Goal: Transaction & Acquisition: Book appointment/travel/reservation

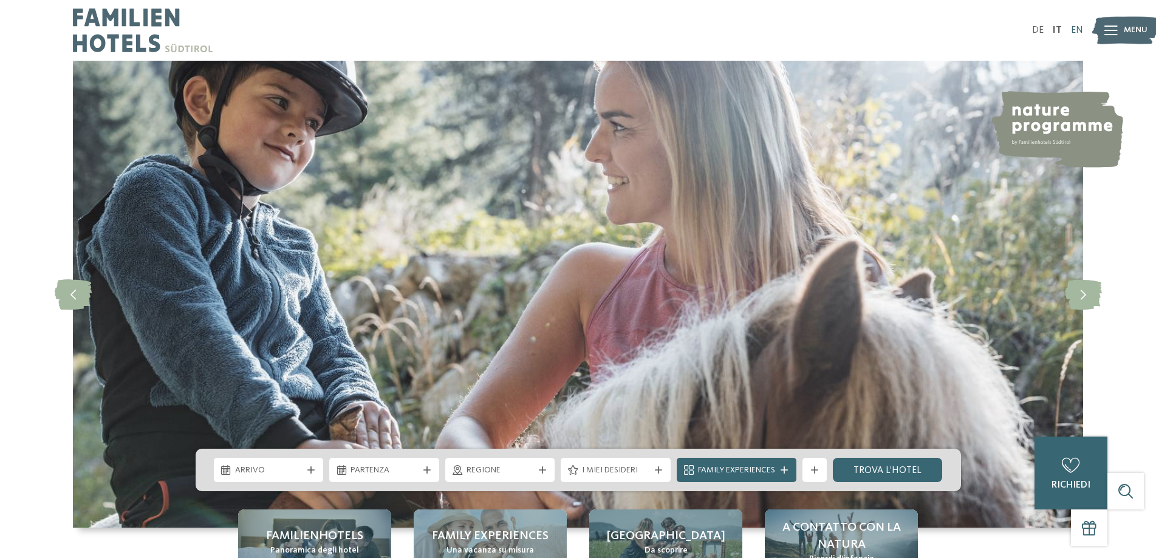
click at [1080, 27] on link "EN" at bounding box center [1077, 31] width 12 height 10
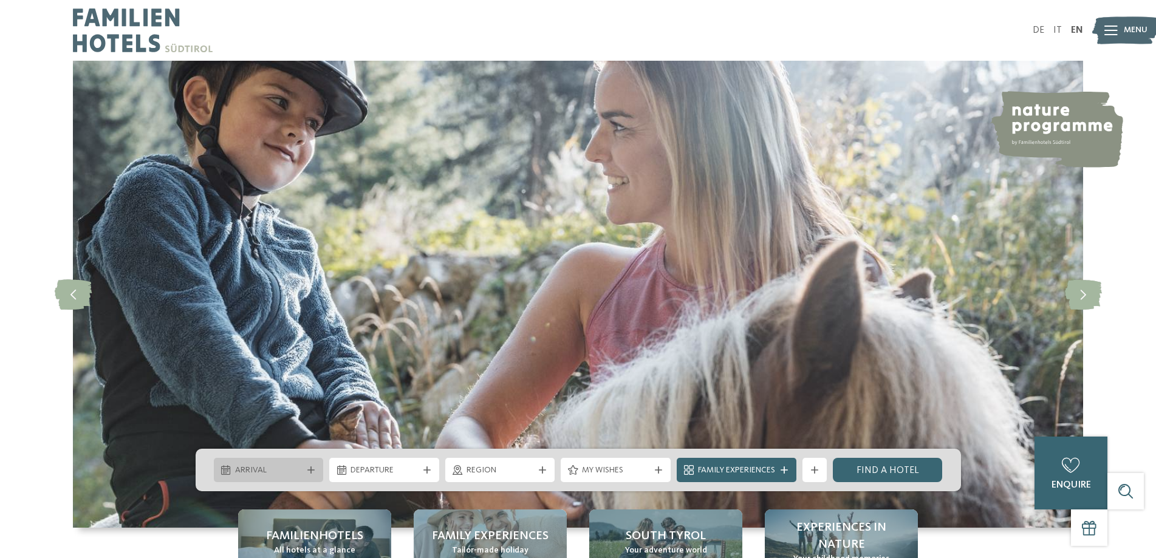
click at [303, 474] on div "Arrival" at bounding box center [269, 470] width 74 height 13
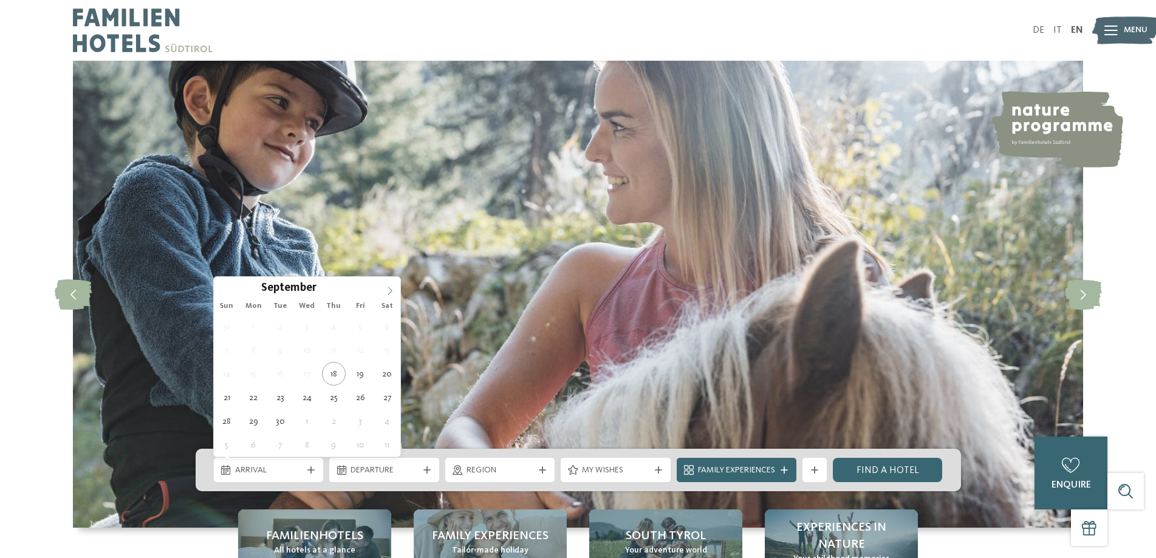
click at [392, 287] on icon at bounding box center [390, 291] width 9 height 9
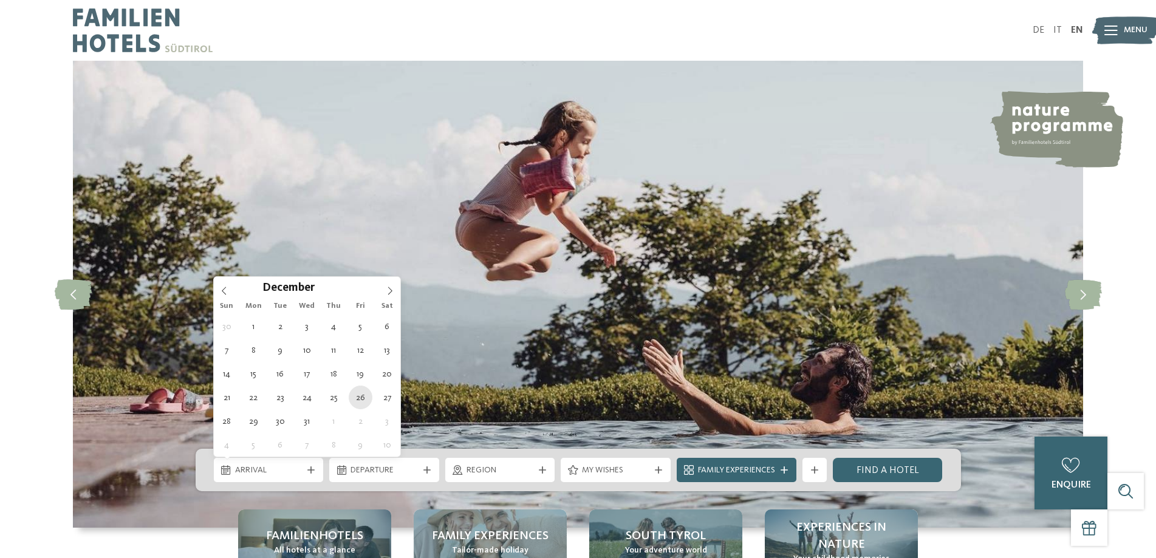
type div "26.12.2025"
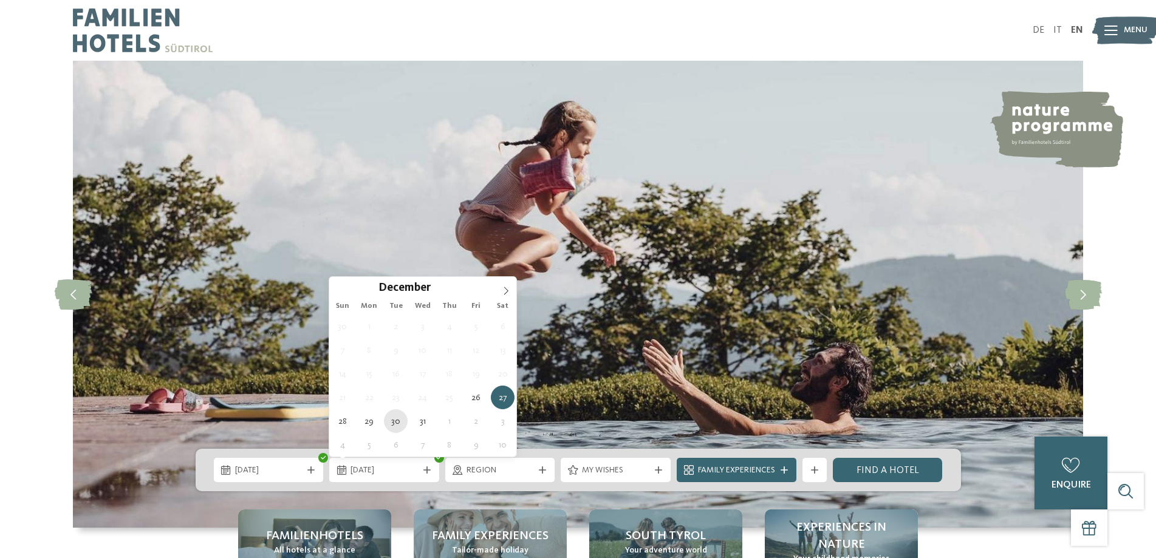
type div "30.12.2025"
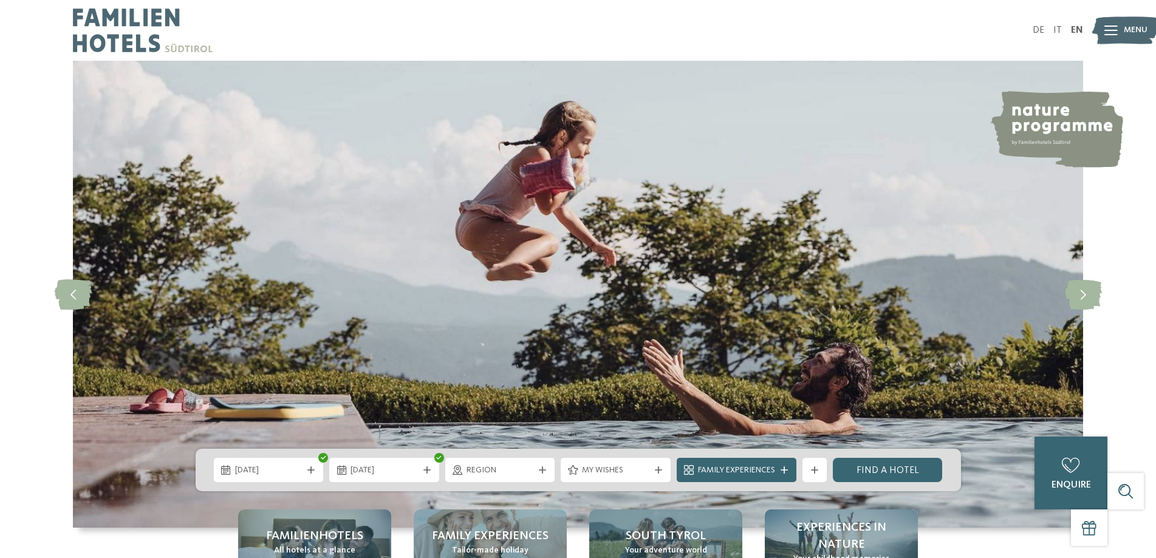
click at [507, 468] on span "Region" at bounding box center [500, 471] width 67 height 12
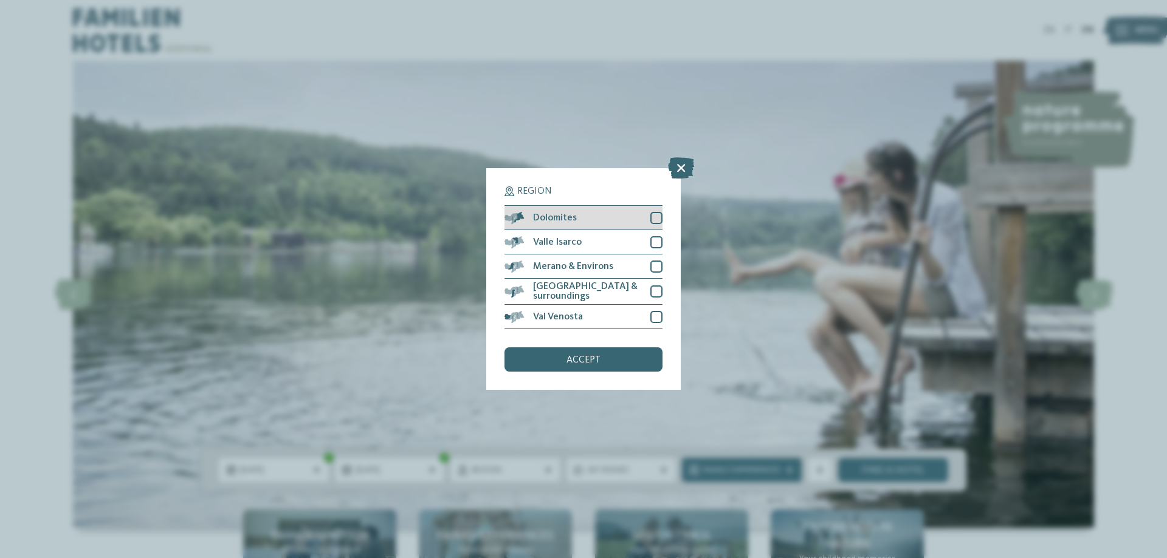
click at [655, 213] on div at bounding box center [656, 218] width 12 height 12
click at [656, 267] on div at bounding box center [656, 267] width 12 height 12
click at [656, 295] on div at bounding box center [656, 292] width 12 height 12
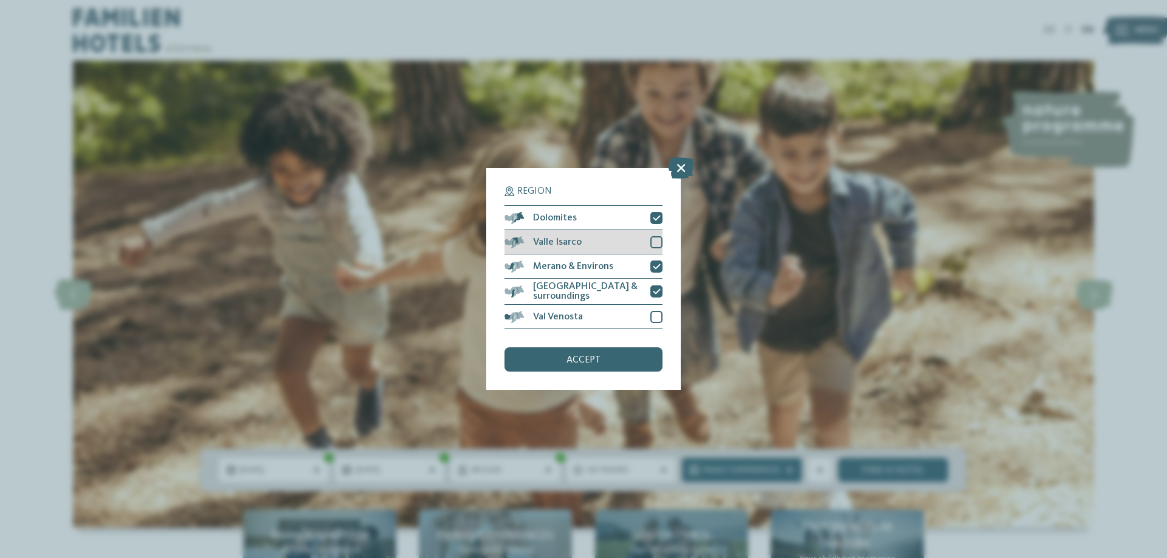
click at [659, 242] on div at bounding box center [656, 242] width 12 height 12
click at [662, 314] on div at bounding box center [656, 317] width 12 height 12
click at [644, 363] on div "accept" at bounding box center [583, 360] width 158 height 24
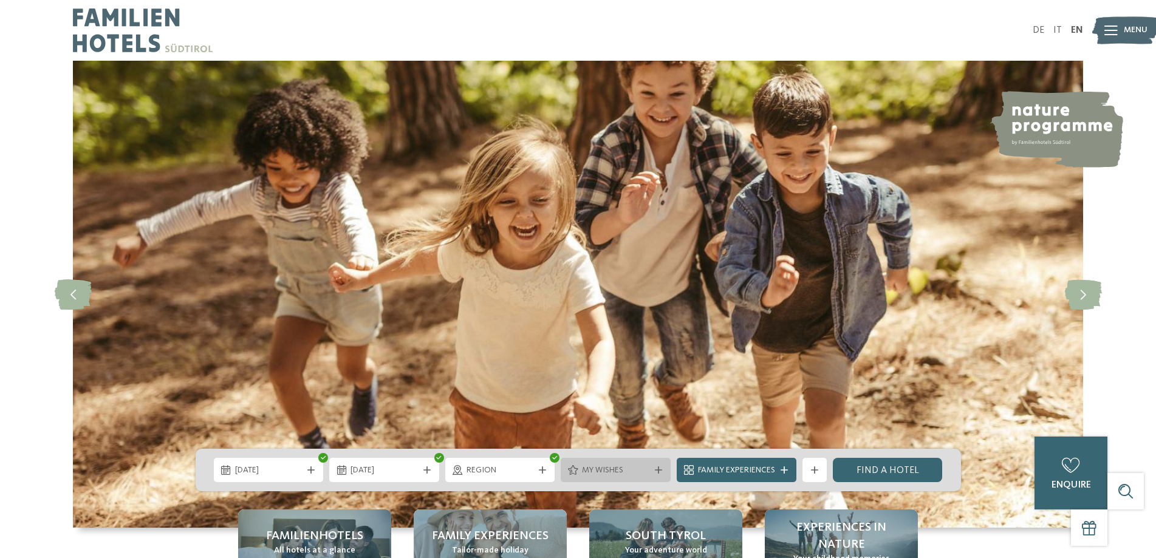
click at [663, 468] on div at bounding box center [659, 470] width 12 height 7
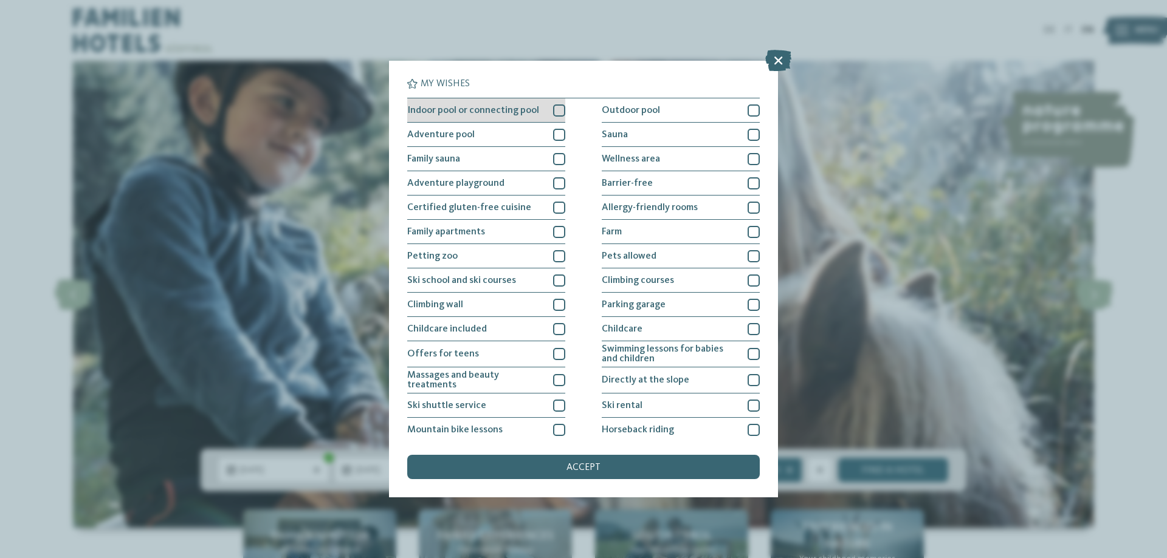
click at [554, 106] on div at bounding box center [559, 111] width 12 height 12
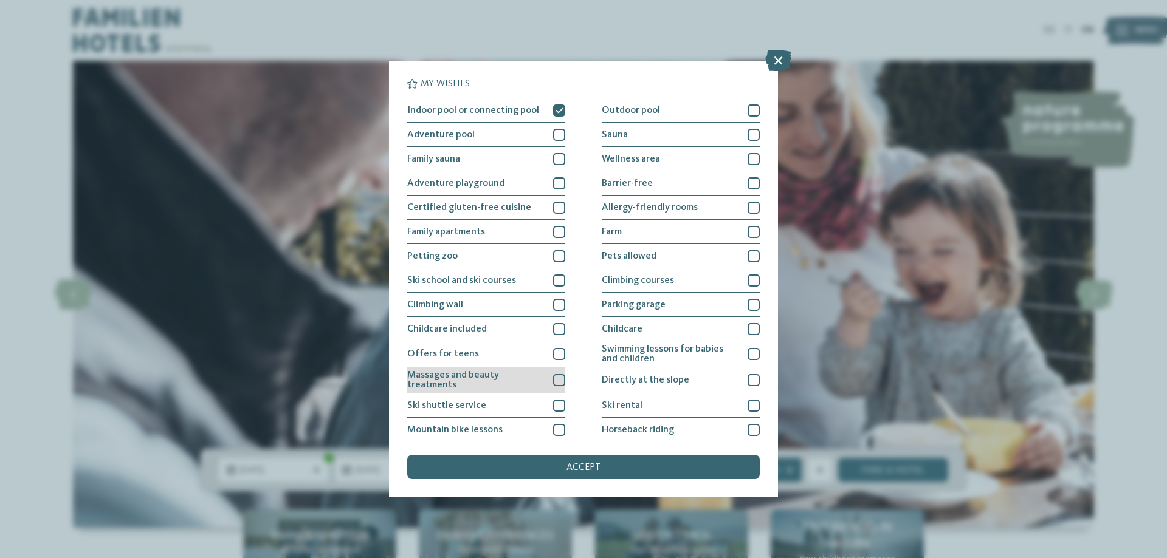
click at [559, 377] on div at bounding box center [559, 380] width 12 height 12
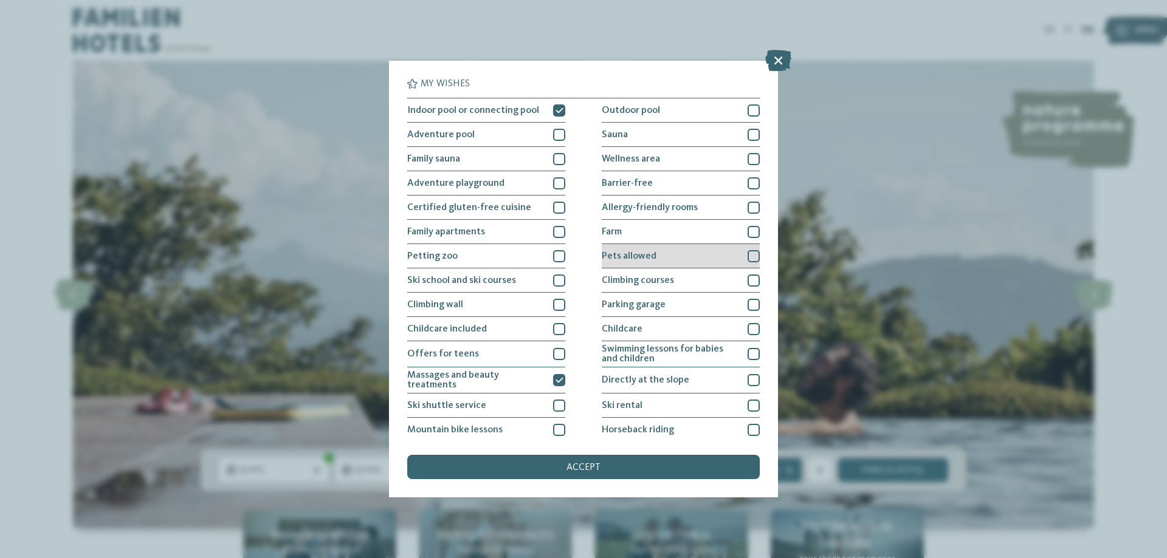
click at [751, 256] on div at bounding box center [753, 256] width 12 height 12
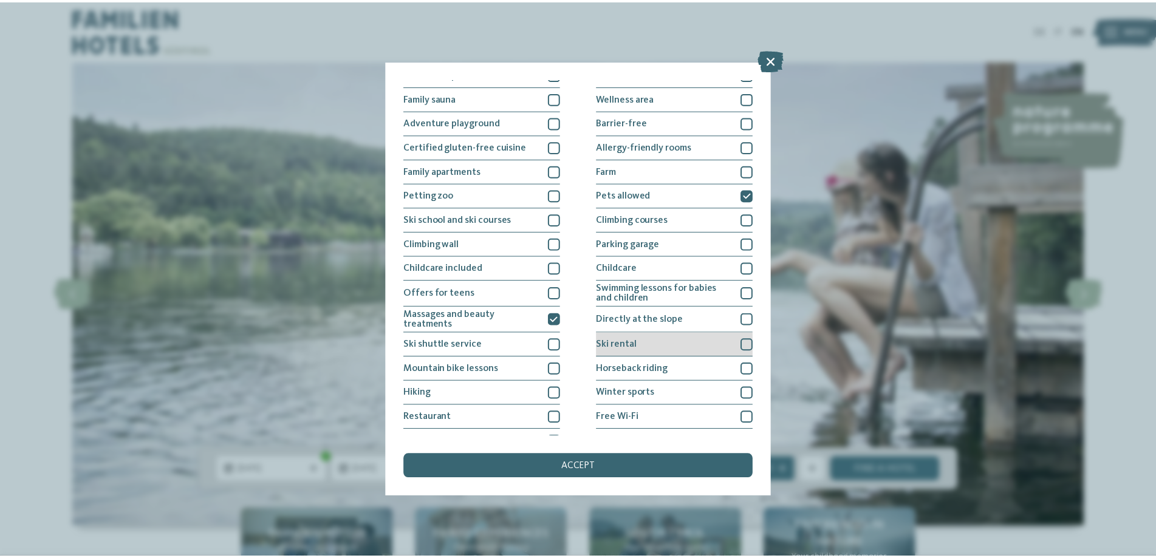
scroll to position [78, 0]
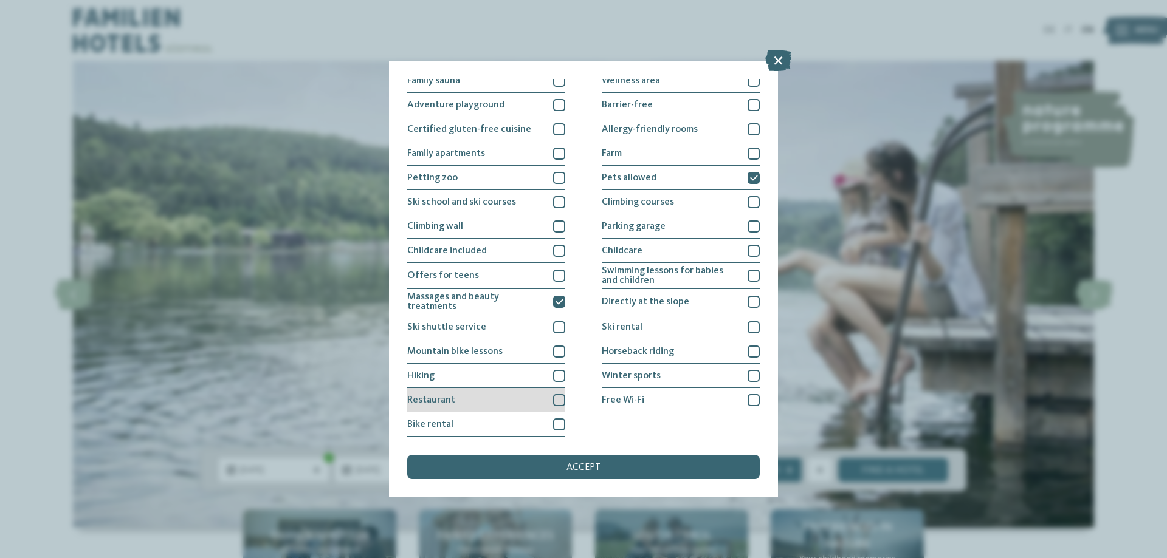
click at [561, 394] on div at bounding box center [559, 400] width 12 height 12
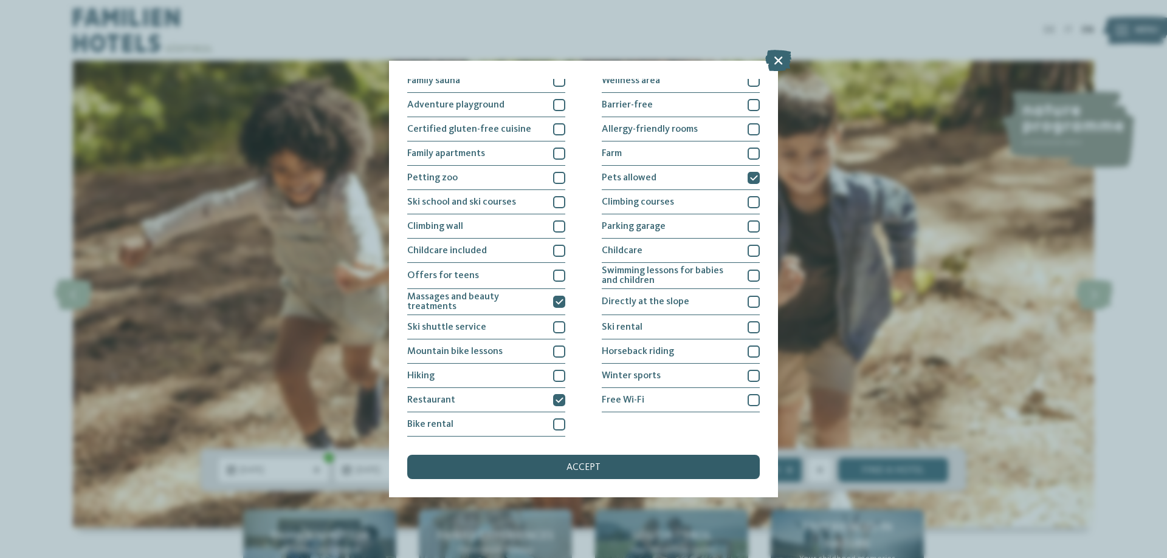
click at [530, 461] on div "accept" at bounding box center [583, 467] width 352 height 24
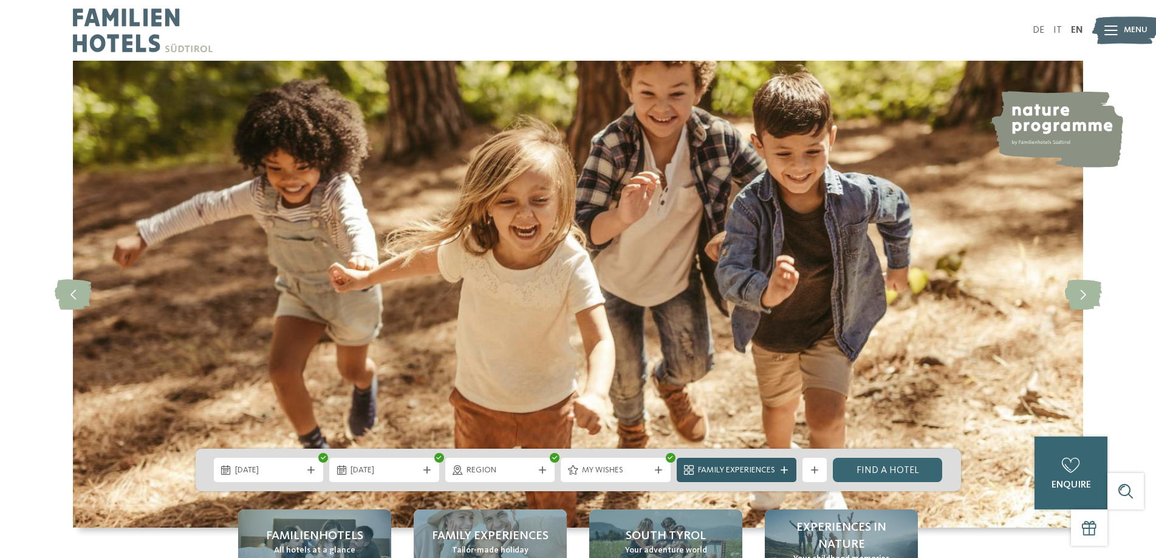
click at [744, 471] on span "Family Experiences" at bounding box center [736, 471] width 77 height 12
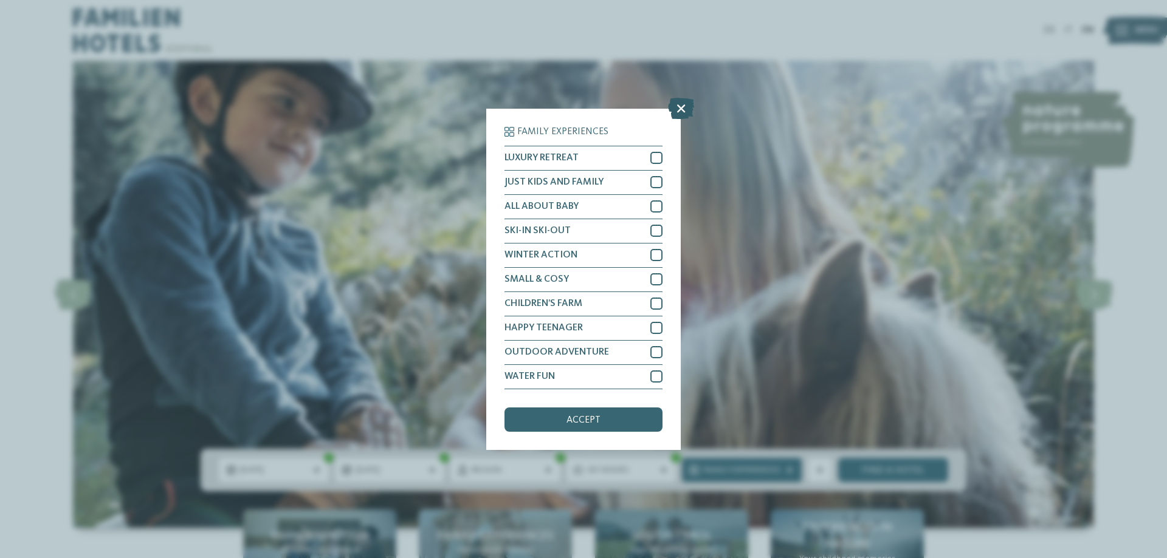
click at [684, 106] on icon at bounding box center [681, 107] width 26 height 21
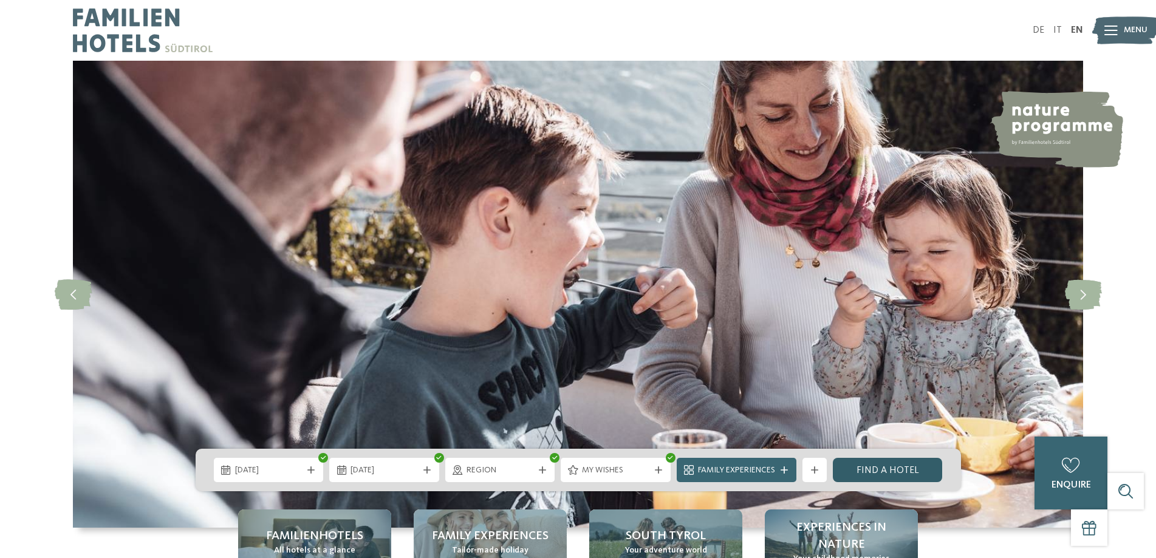
click at [893, 468] on link "Find a hotel" at bounding box center [888, 470] width 110 height 24
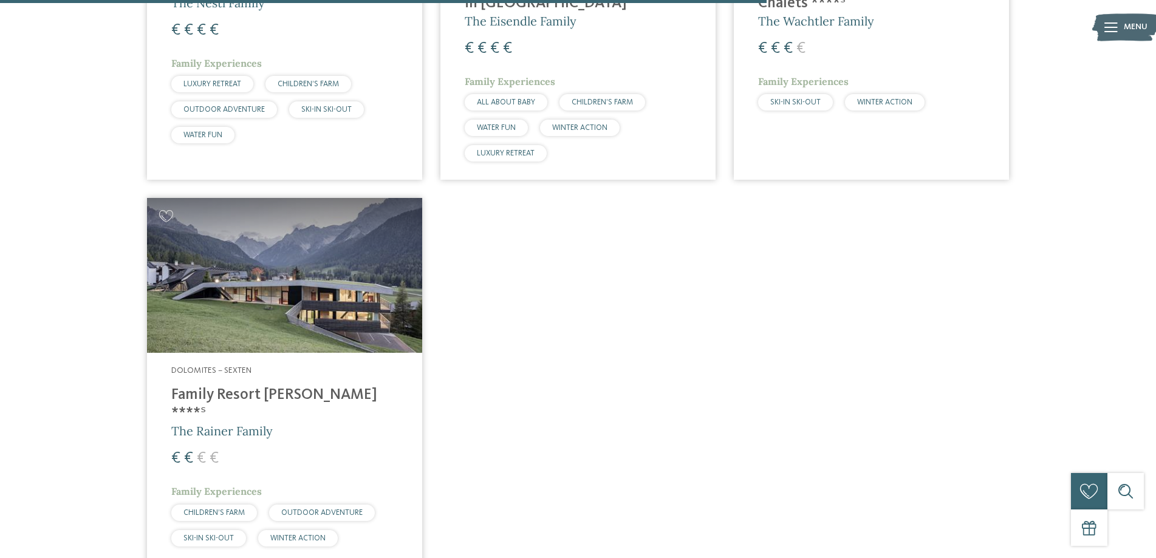
scroll to position [1432, 0]
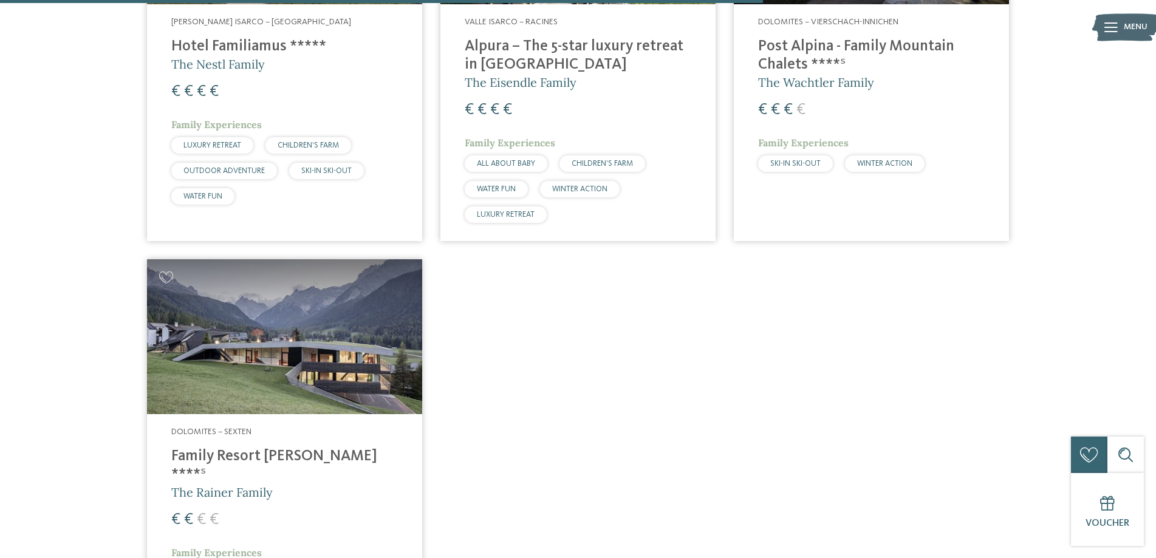
click at [177, 285] on img at bounding box center [284, 336] width 275 height 155
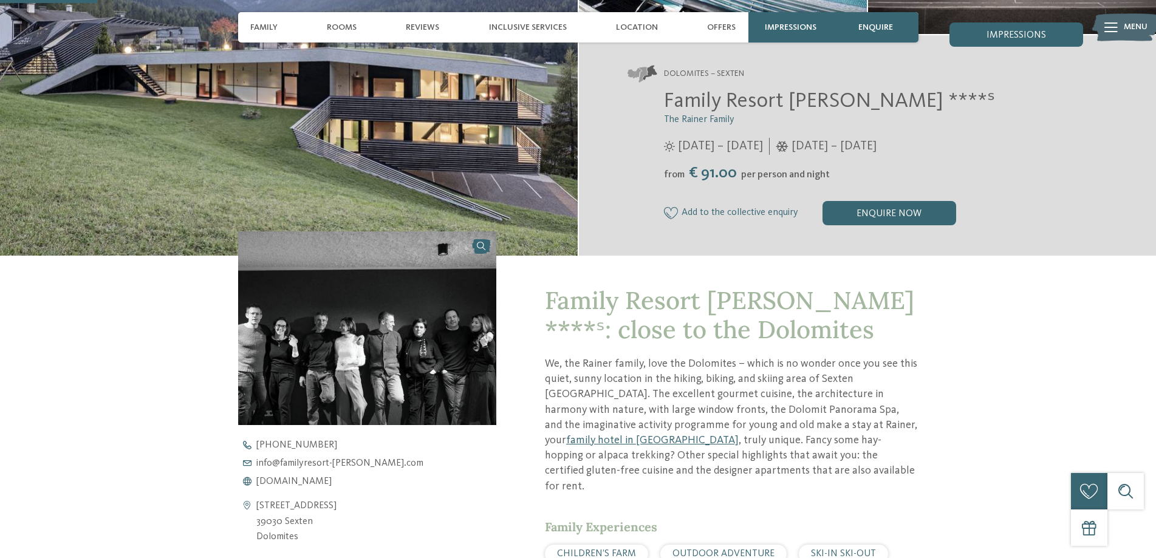
scroll to position [365, 0]
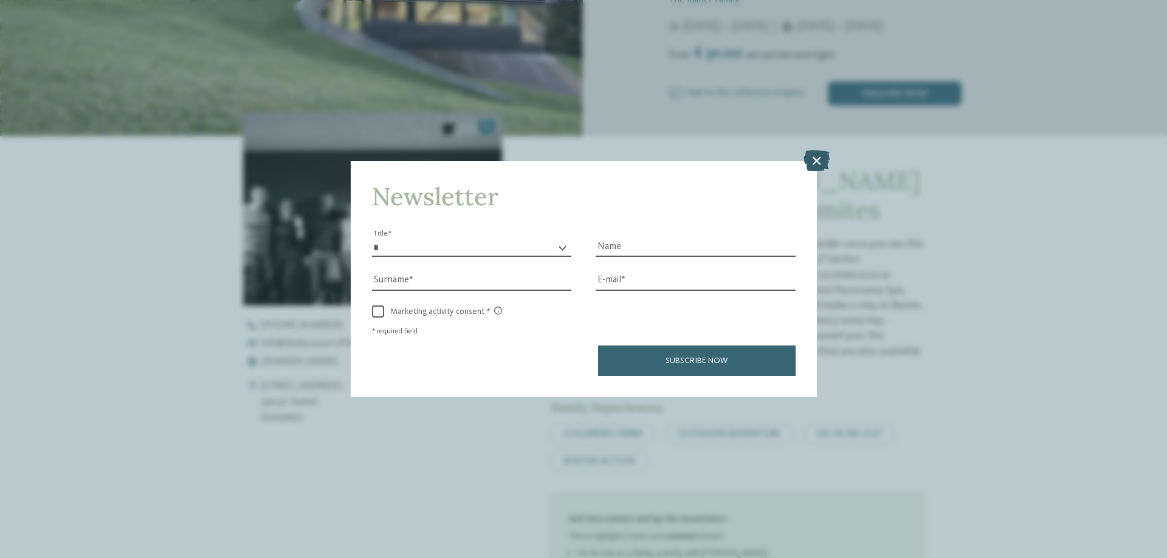
click at [818, 161] on icon at bounding box center [816, 160] width 26 height 21
